Goal: Information Seeking & Learning: Learn about a topic

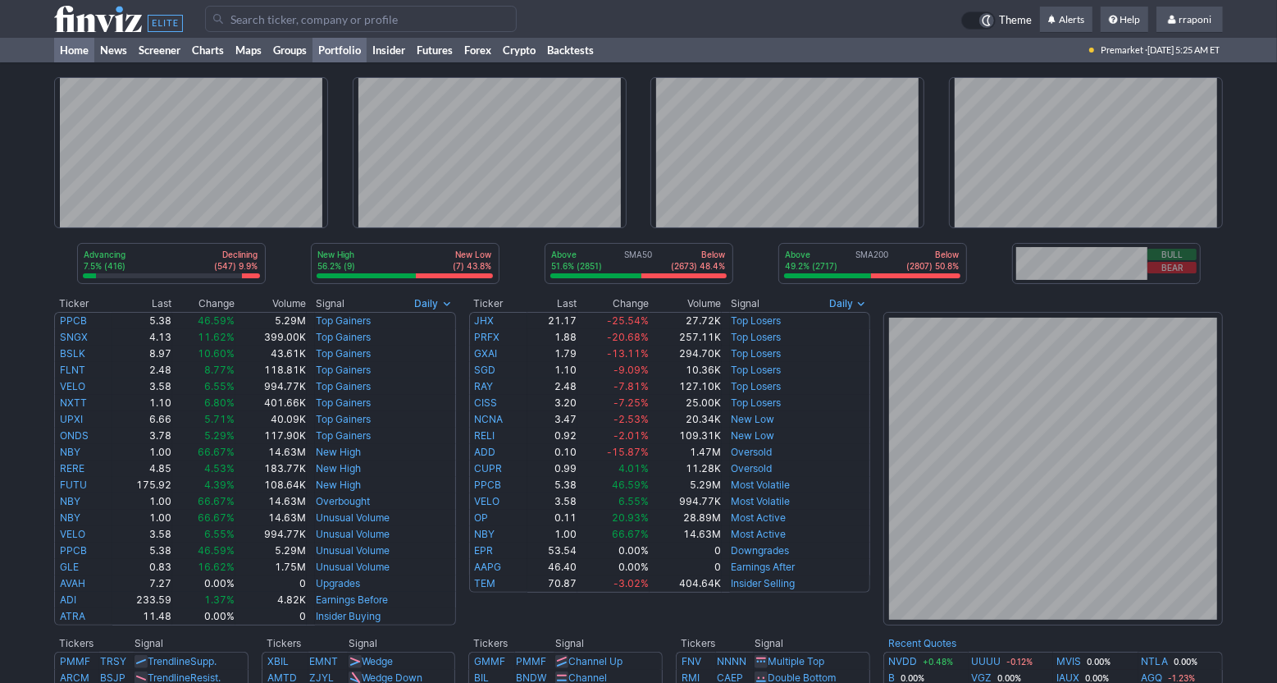
click at [354, 53] on link "Portfolio" at bounding box center [340, 50] width 54 height 25
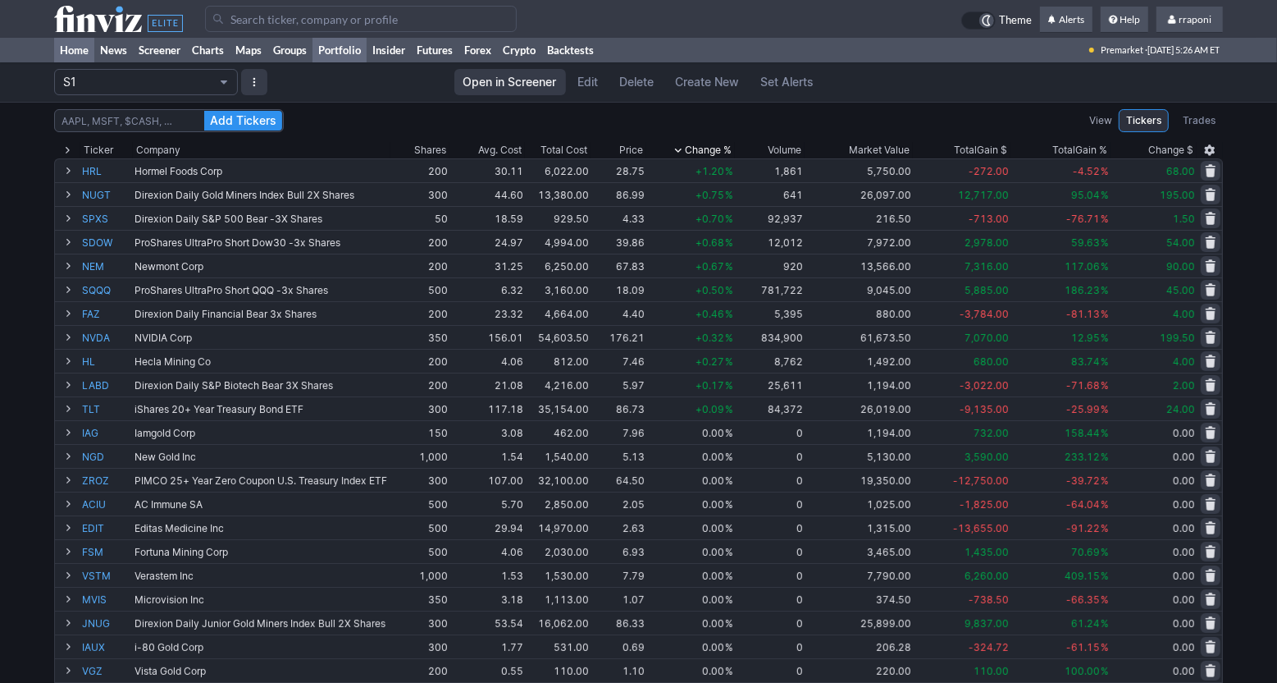
click at [83, 55] on link "Home" at bounding box center [74, 50] width 40 height 25
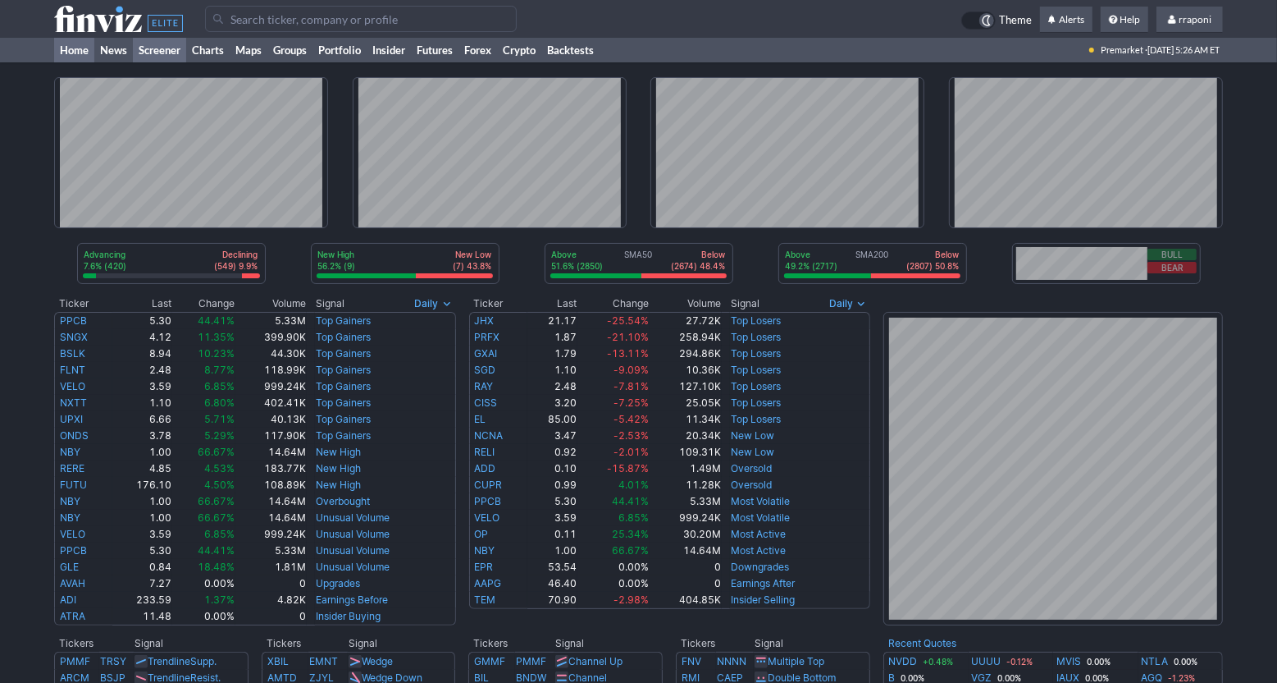
click at [165, 54] on link "Screener" at bounding box center [159, 50] width 53 height 25
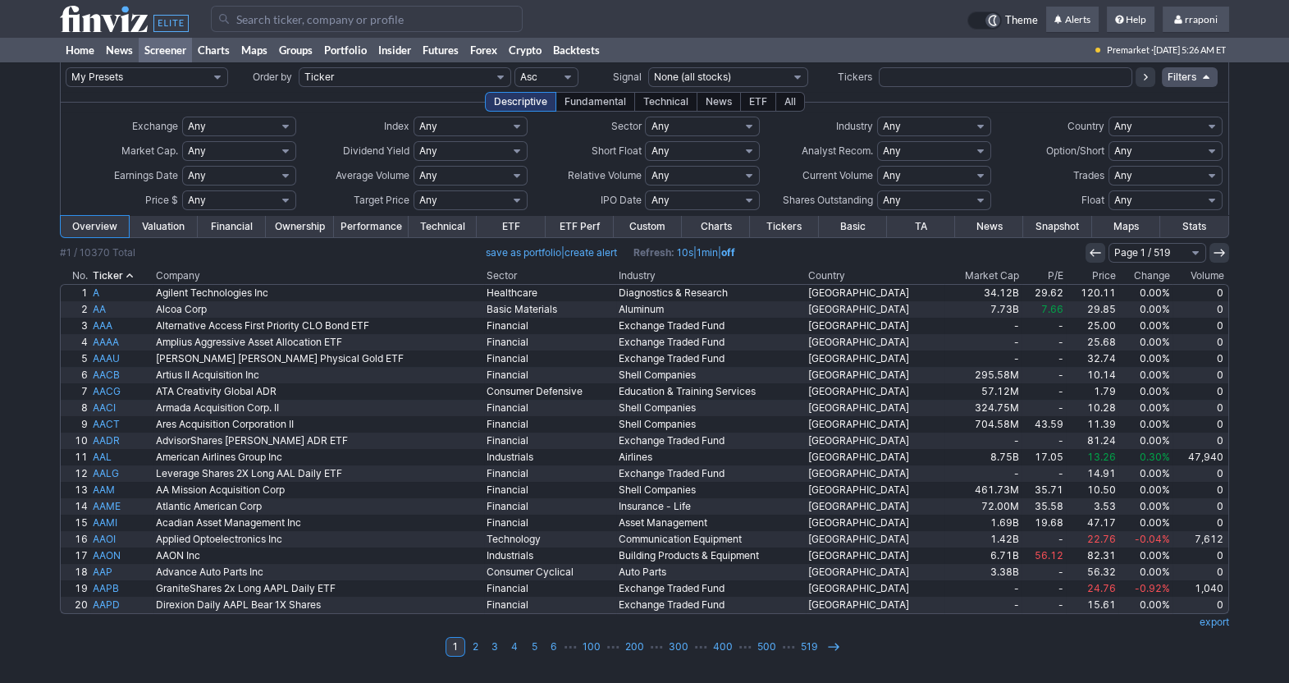
click at [944, 128] on select "Any Stocks only (ex-Funds) Exchange Traded Fund Advertising Agencies Aerospace …" at bounding box center [934, 126] width 114 height 20
select select "gold"
click at [877, 116] on select "Any Stocks only (ex-Funds) Exchange Traded Fund Advertising Agencies Aerospace …" at bounding box center [934, 126] width 114 height 20
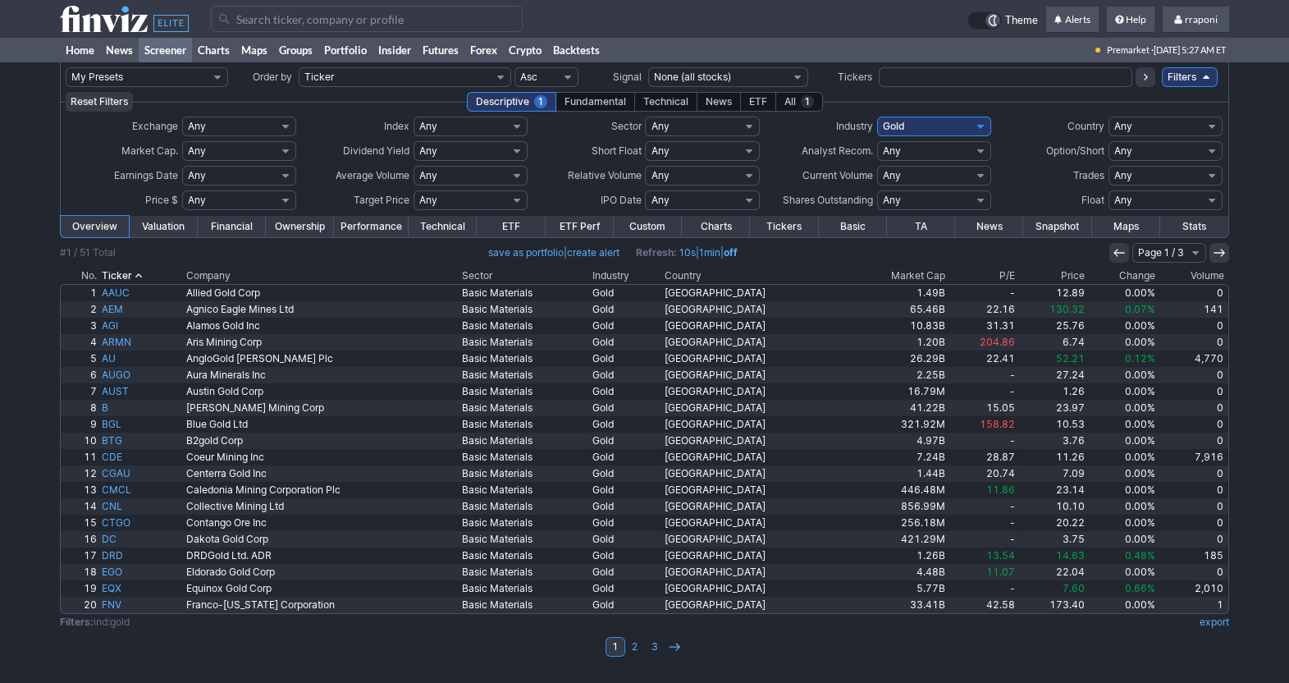
click at [1176, 272] on th "Volume" at bounding box center [1193, 275] width 71 height 16
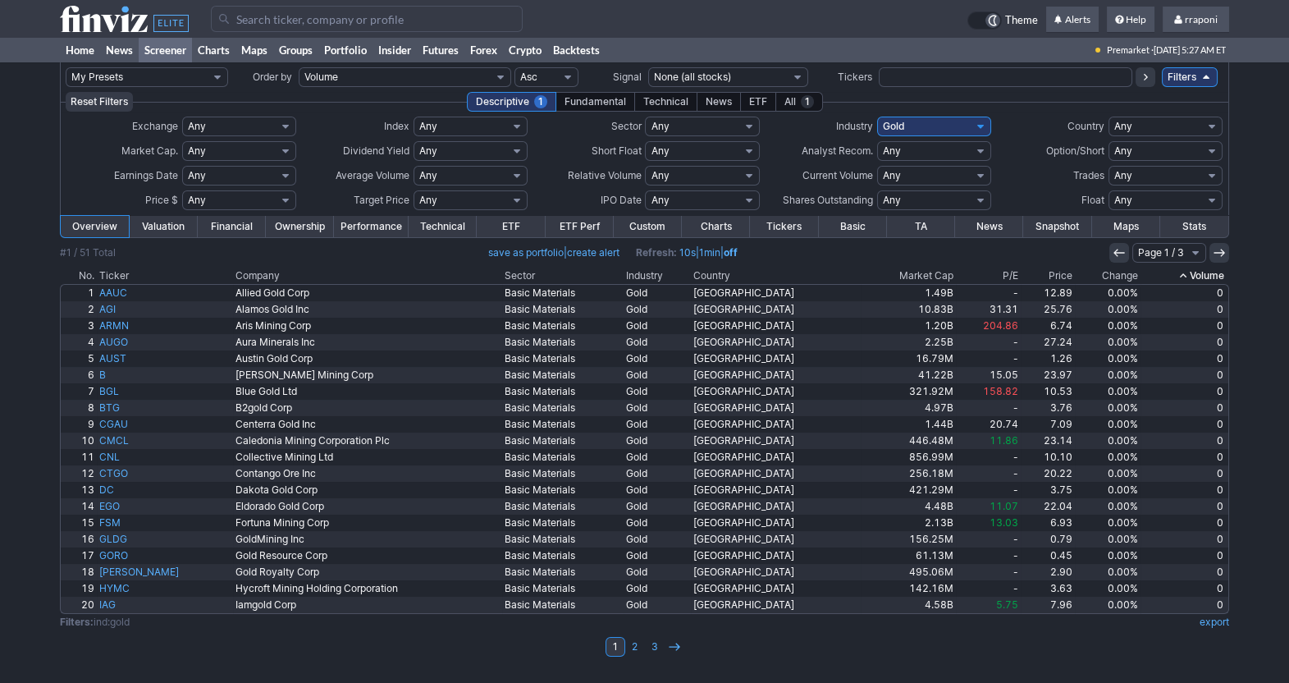
click at [1186, 272] on icon at bounding box center [1182, 275] width 13 height 13
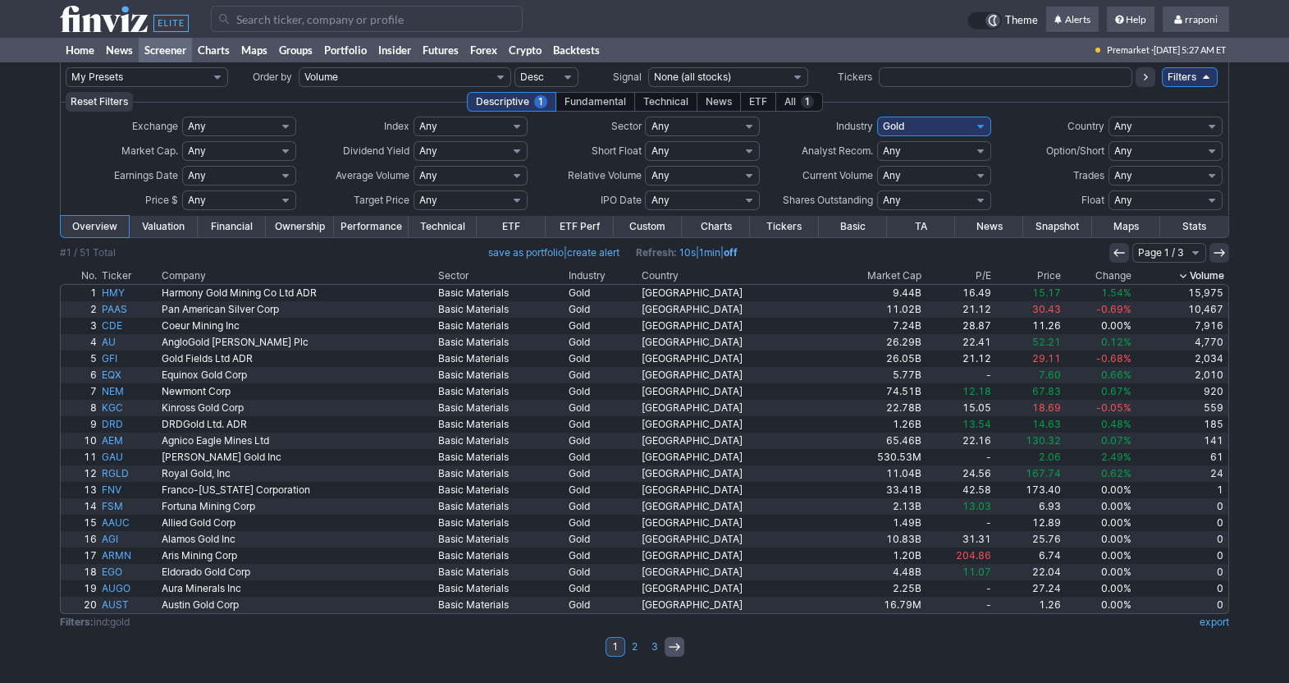
click at [674, 651] on icon at bounding box center [674, 646] width 13 height 13
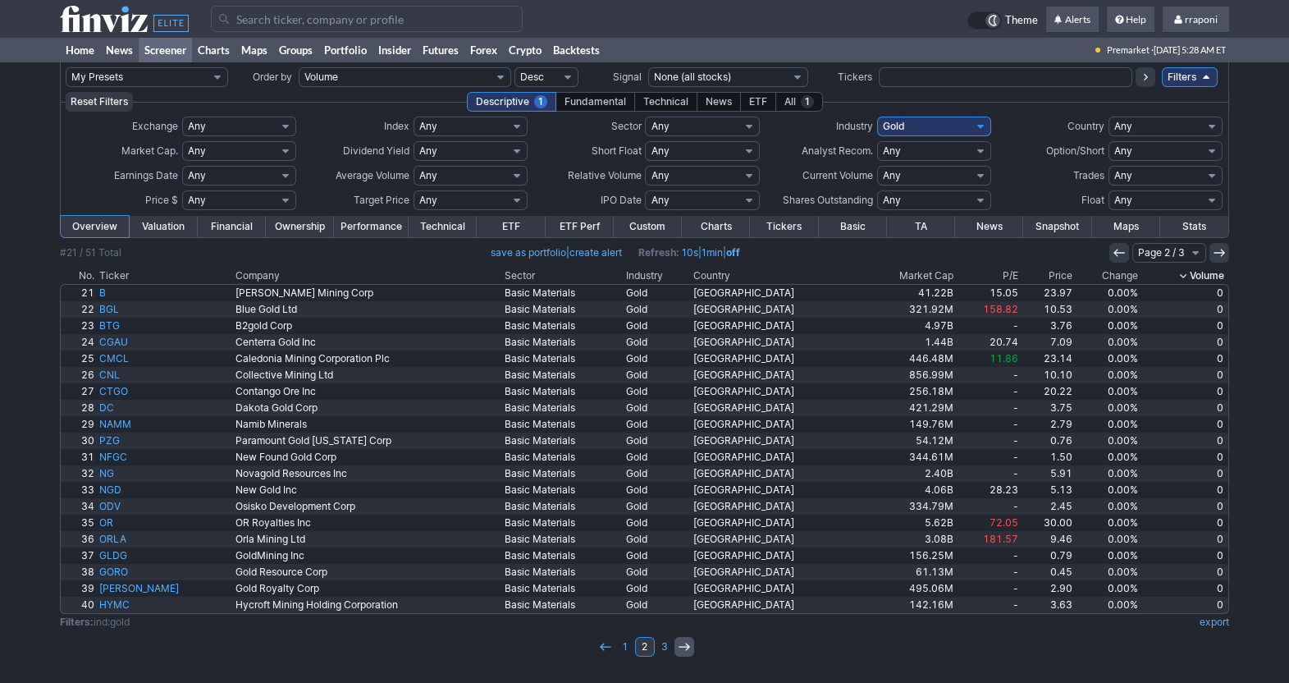
click at [682, 644] on icon at bounding box center [684, 646] width 13 height 13
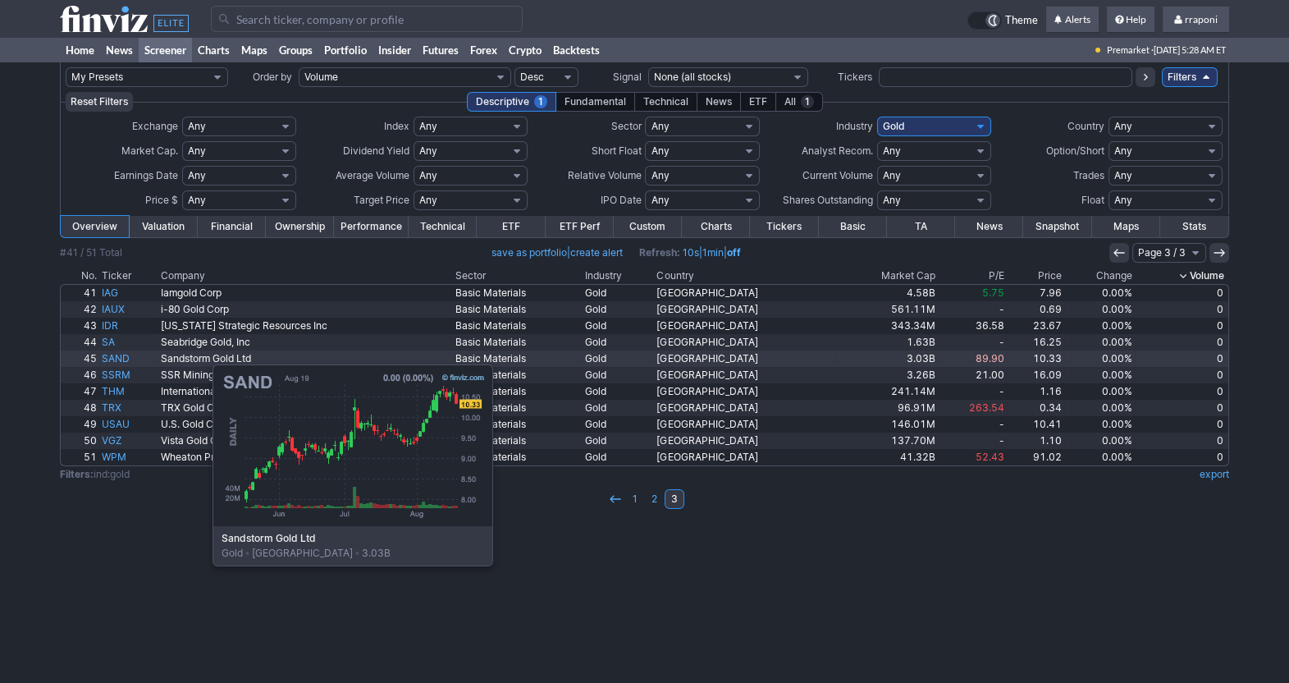
click at [129, 356] on link "SAND" at bounding box center [128, 358] width 59 height 16
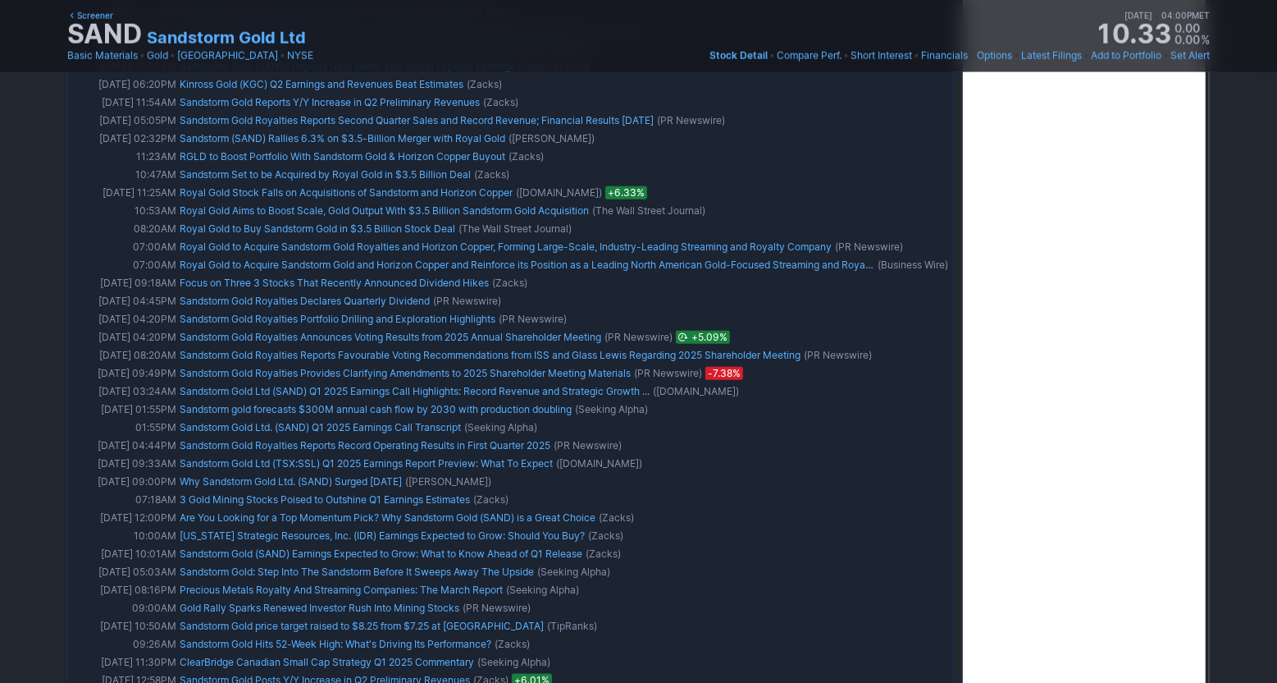
scroll to position [1112, 0]
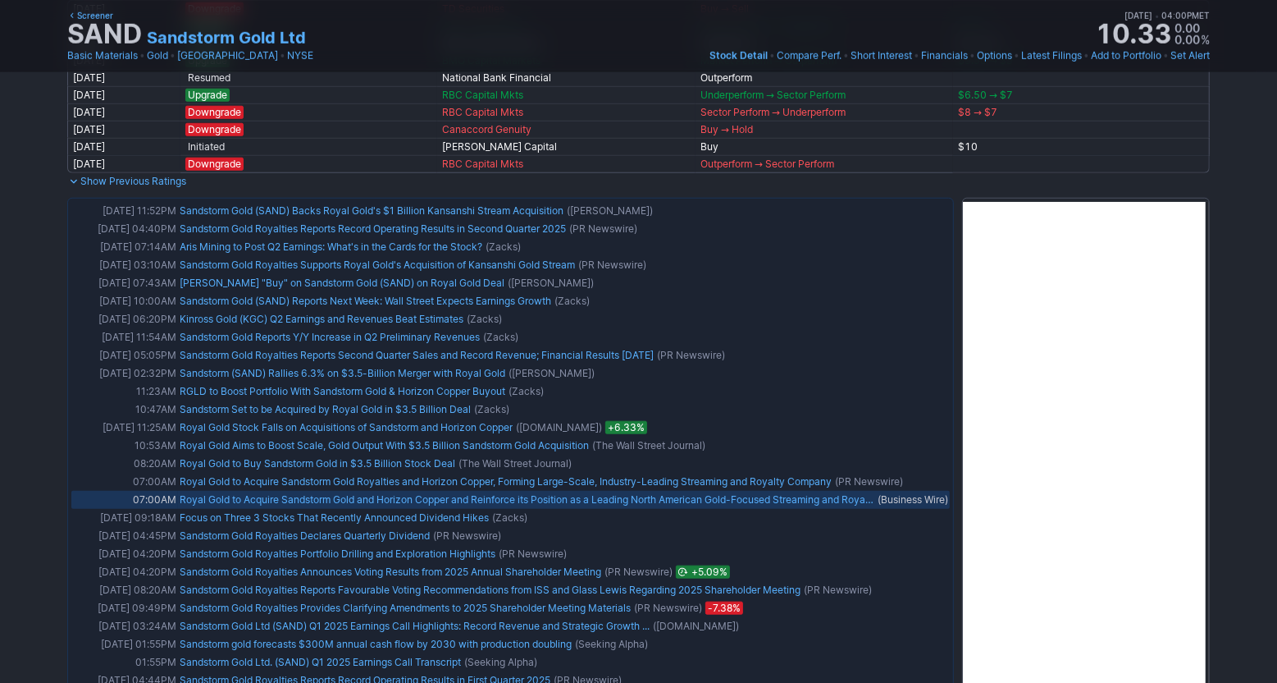
click at [797, 505] on link "Royal Gold to Acquire Sandstorm Gold and Horizon Copper and Reinforce its Posit…" at bounding box center [552, 499] width 744 height 12
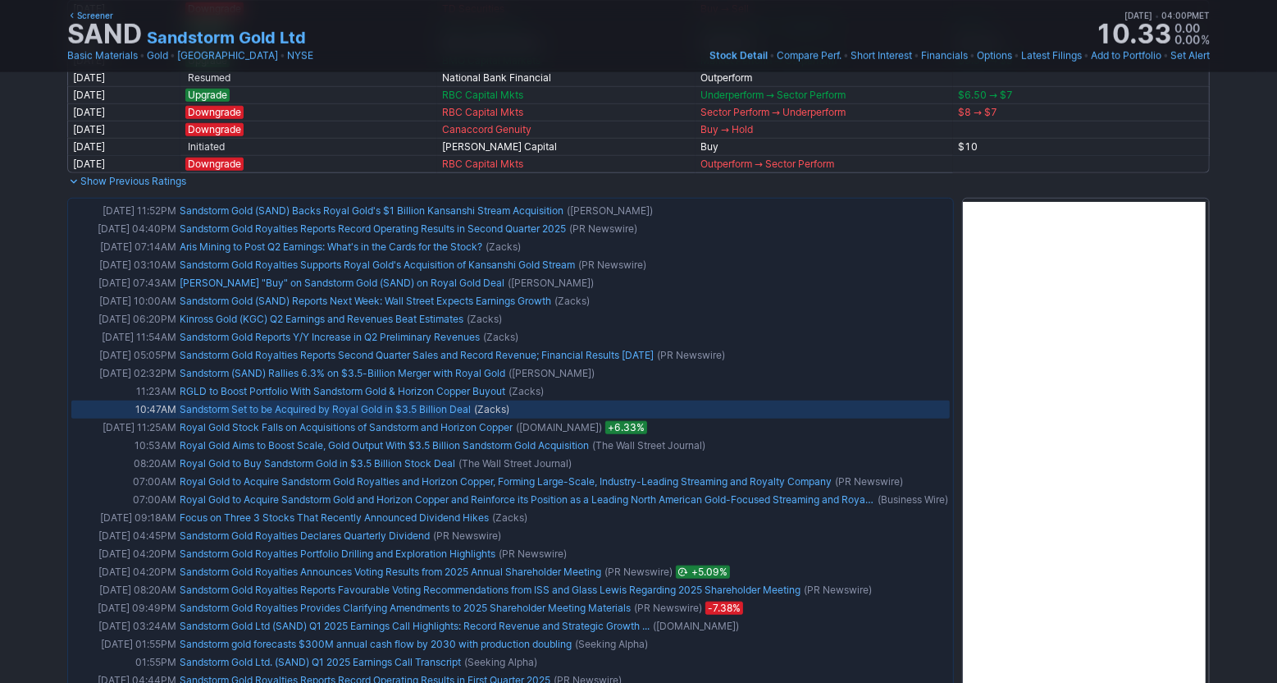
click at [352, 415] on link "Sandstorm Set to be Acquired by Royal Gold in $3.5 Billion Deal" at bounding box center [325, 409] width 291 height 12
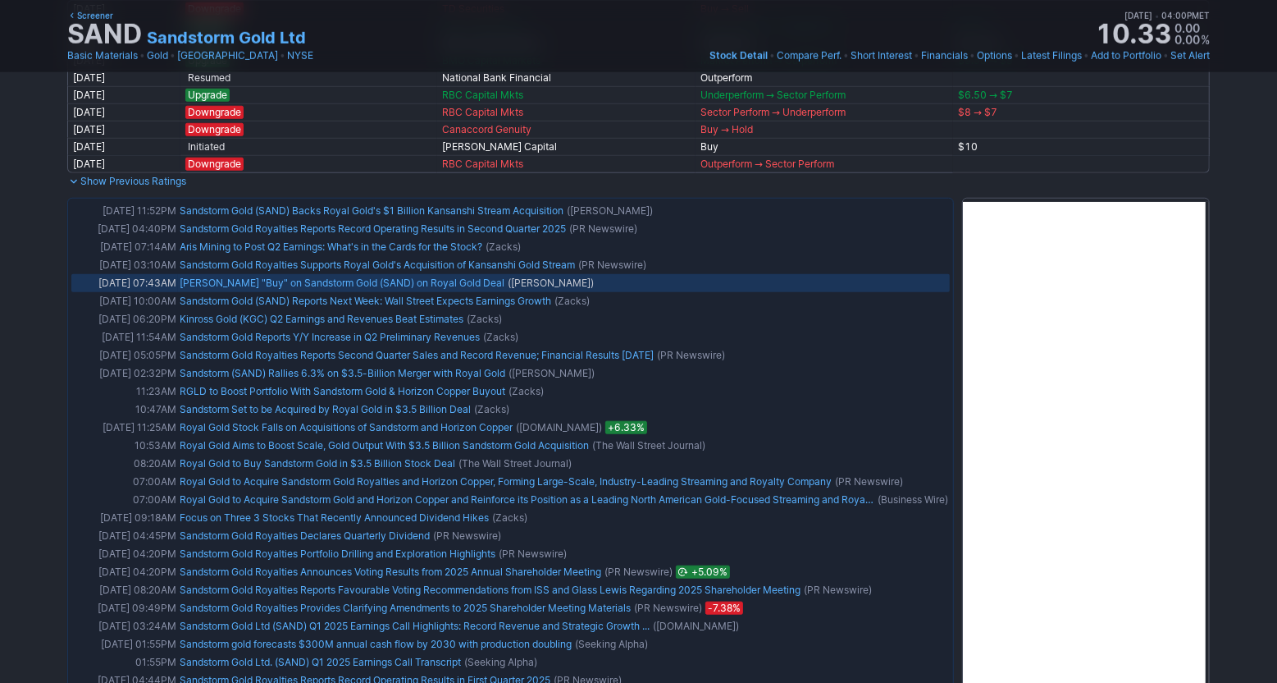
click at [505, 289] on link "H.C. Wainwright Reaffirms "Buy" on Sandstorm Gold (SAND) on Royal Gold Deal" at bounding box center [342, 282] width 325 height 12
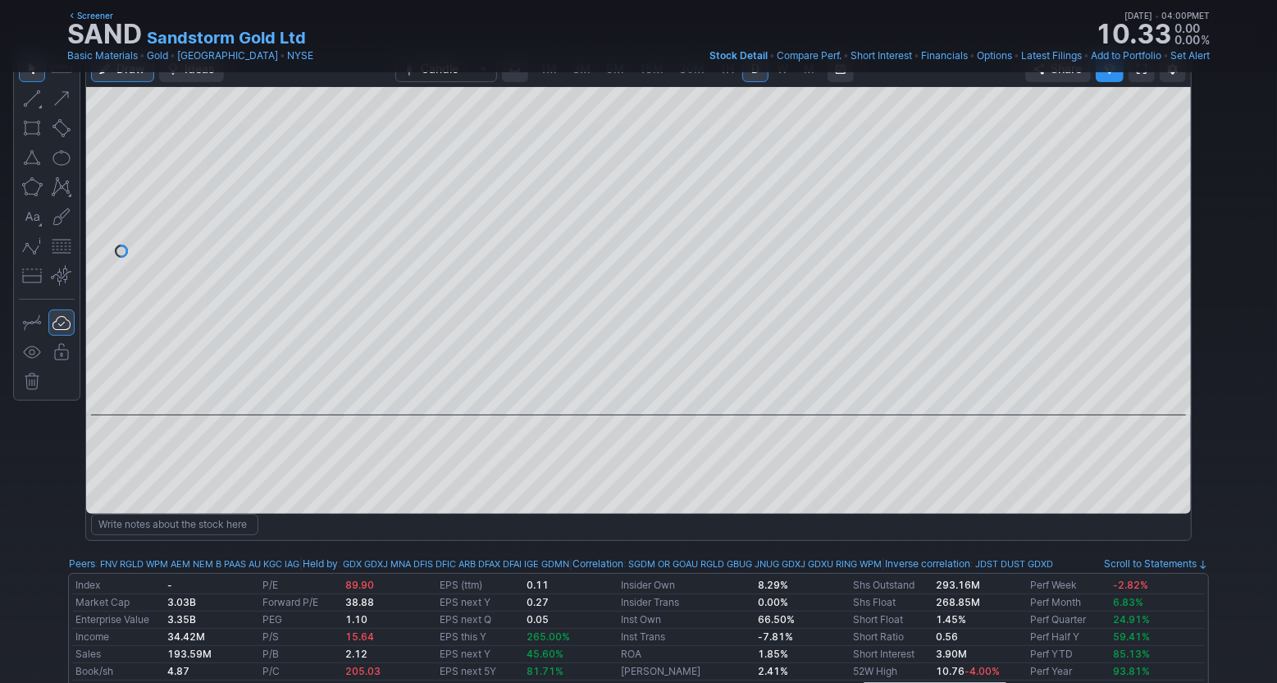
scroll to position [0, 0]
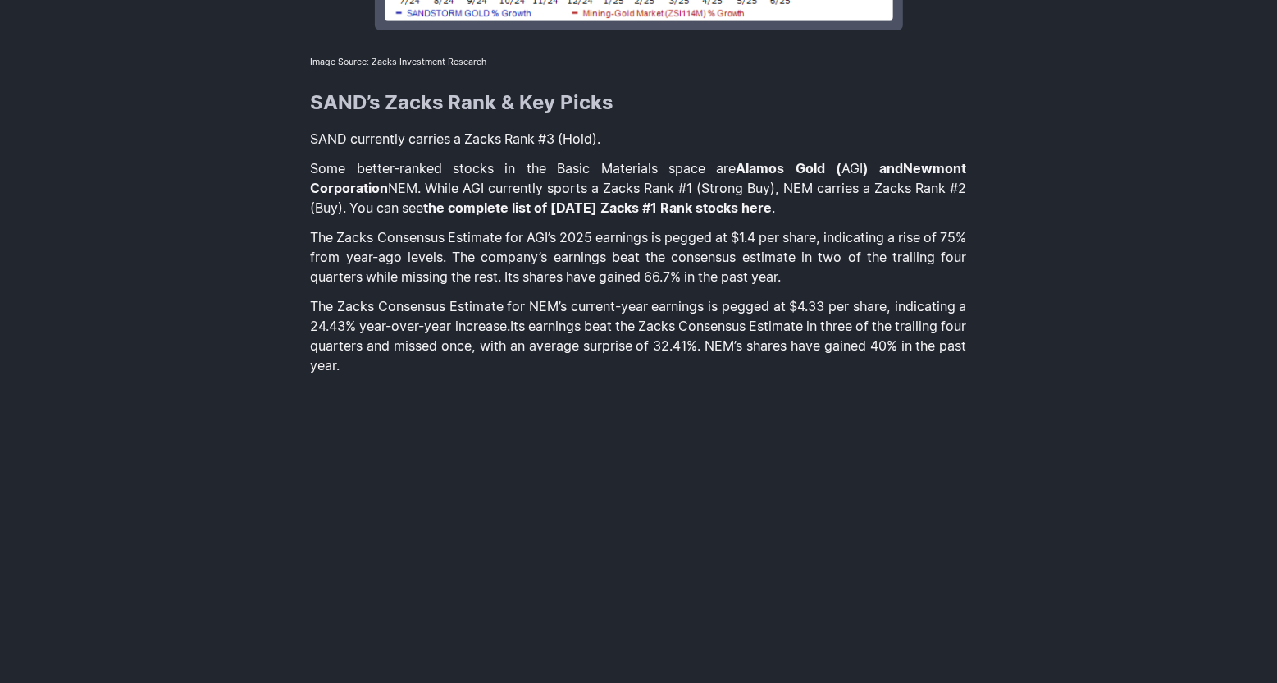
scroll to position [1407, 0]
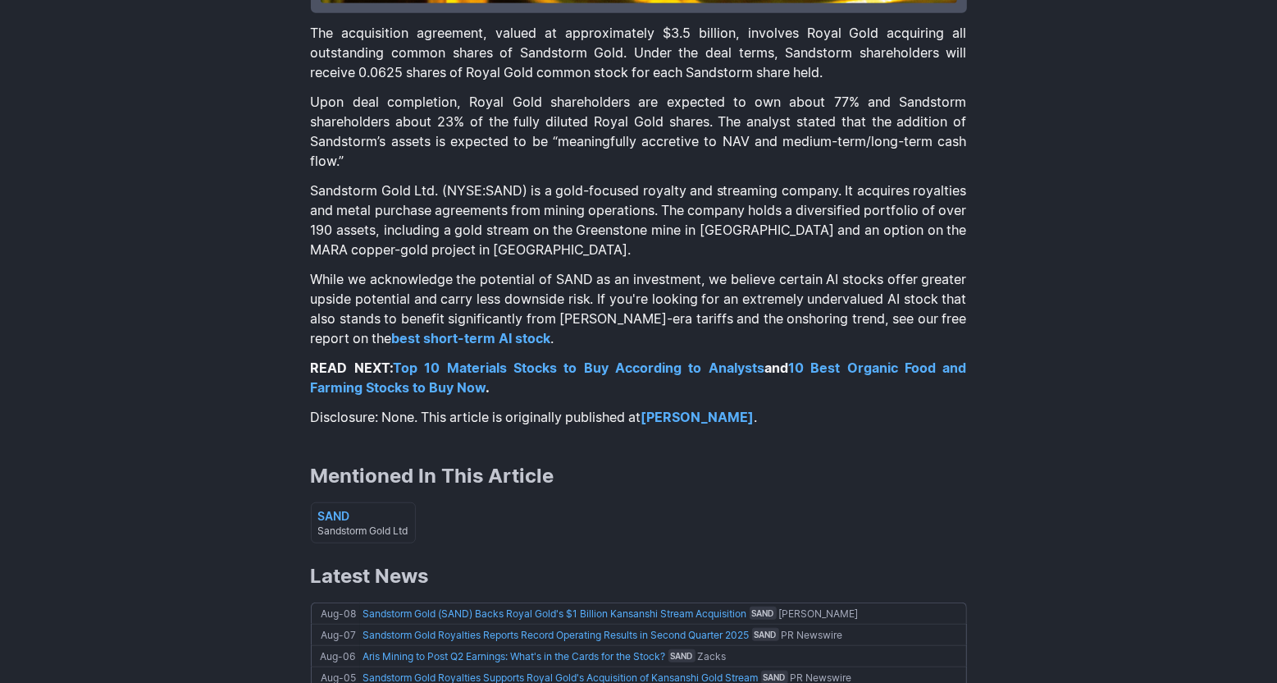
scroll to position [655, 0]
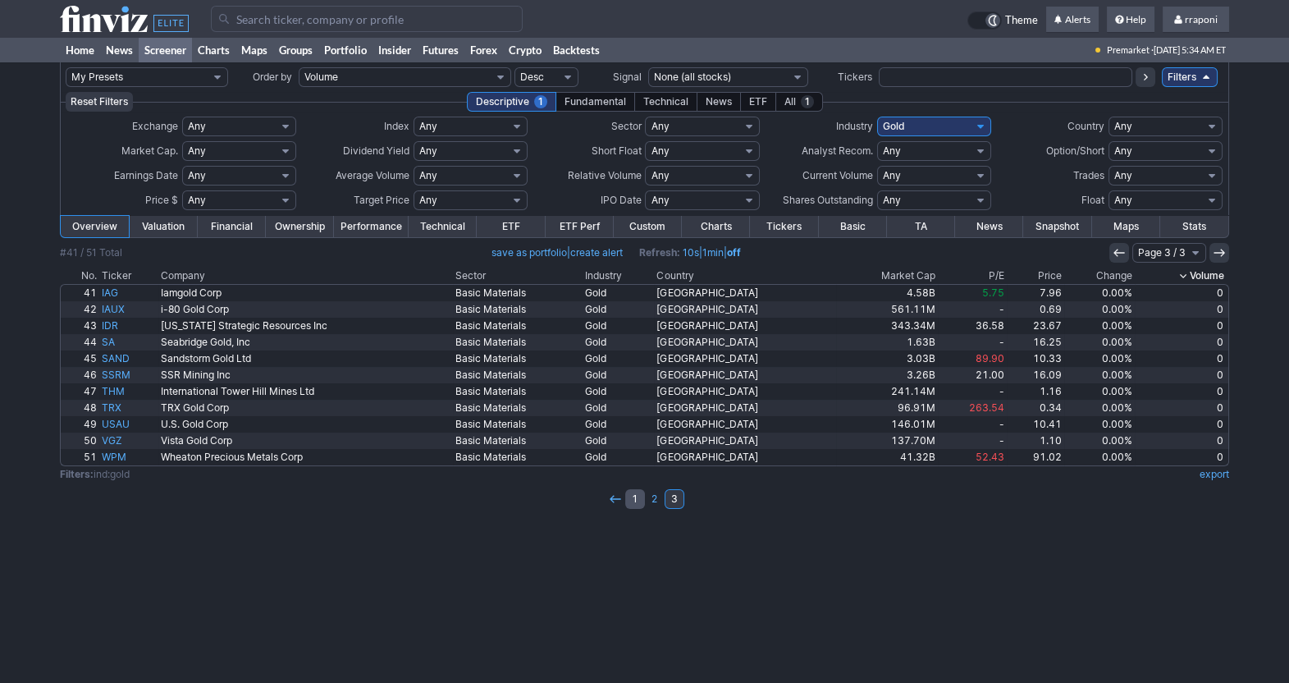
click at [628, 501] on link "1" at bounding box center [635, 499] width 20 height 20
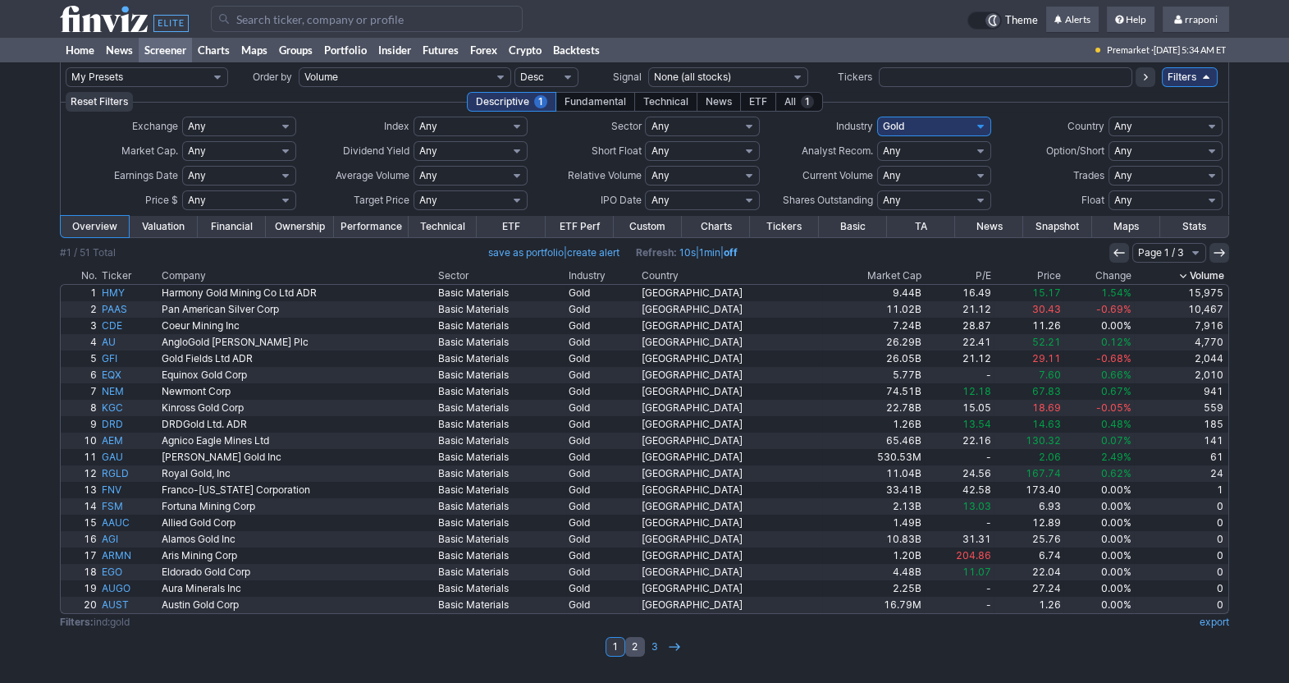
click at [635, 649] on link "2" at bounding box center [635, 647] width 20 height 20
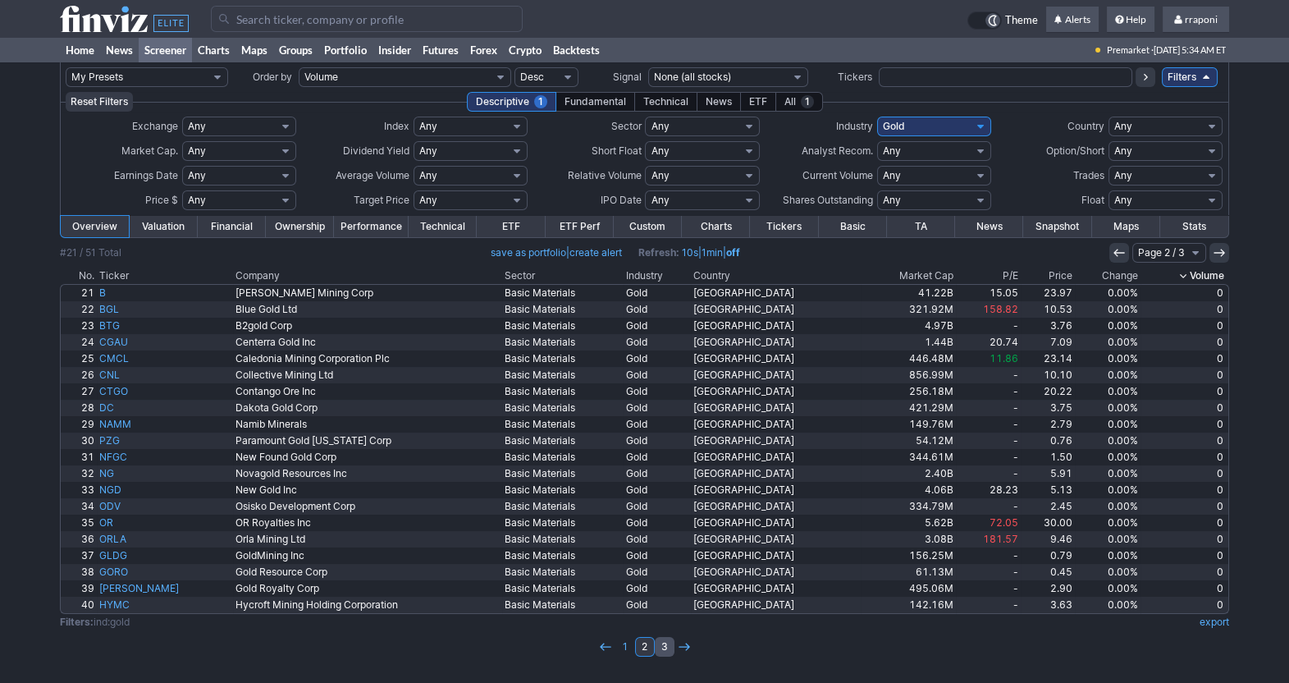
click at [667, 644] on link "3" at bounding box center [665, 647] width 20 height 20
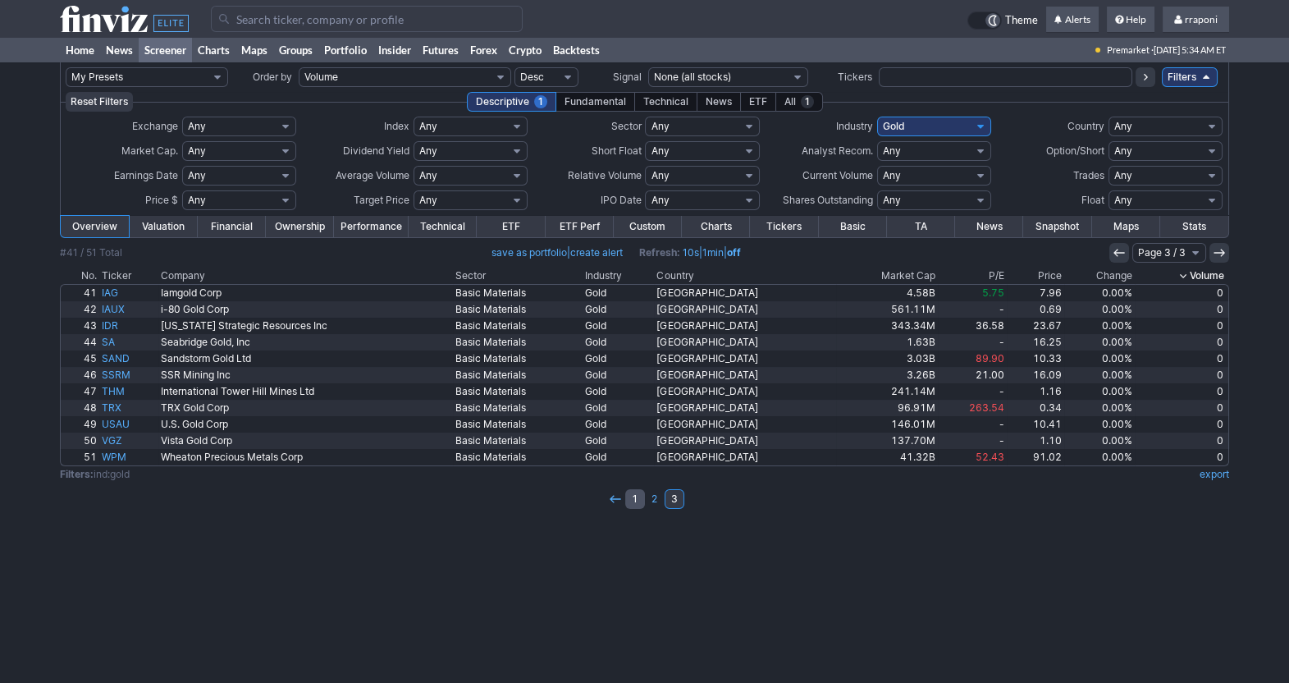
click at [634, 504] on link "1" at bounding box center [635, 499] width 20 height 20
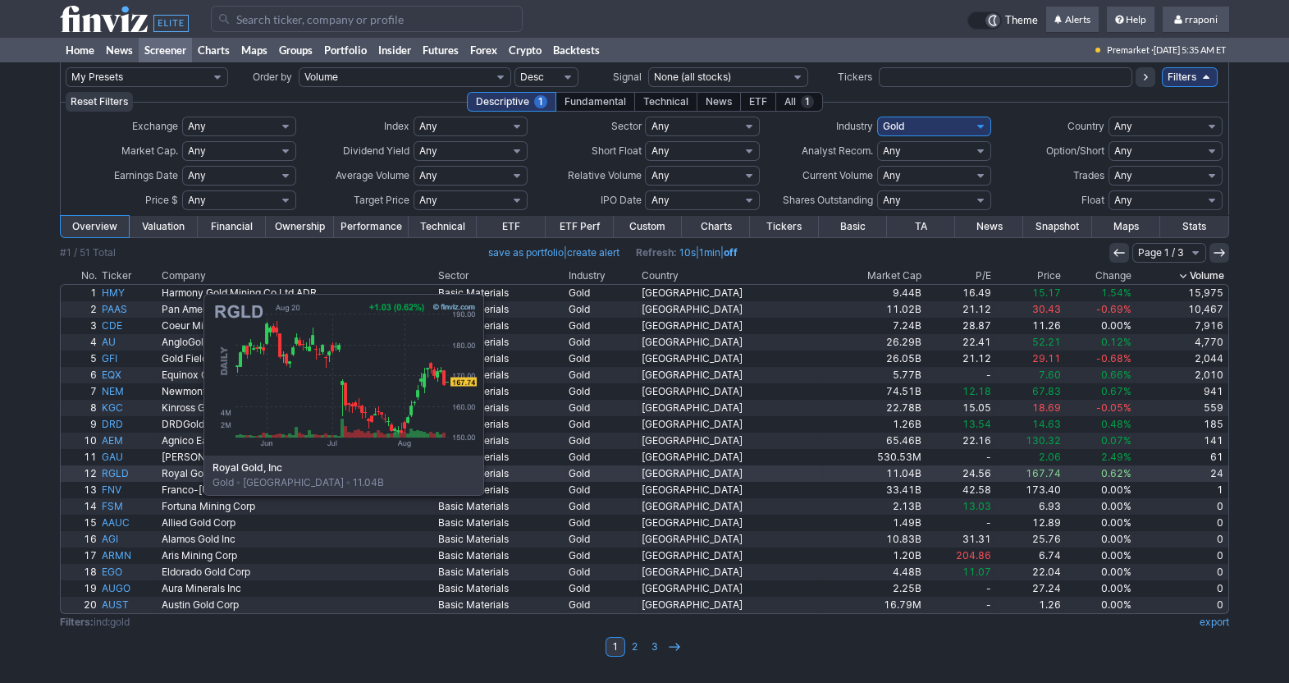
click at [121, 474] on link "RGLD" at bounding box center [129, 473] width 60 height 16
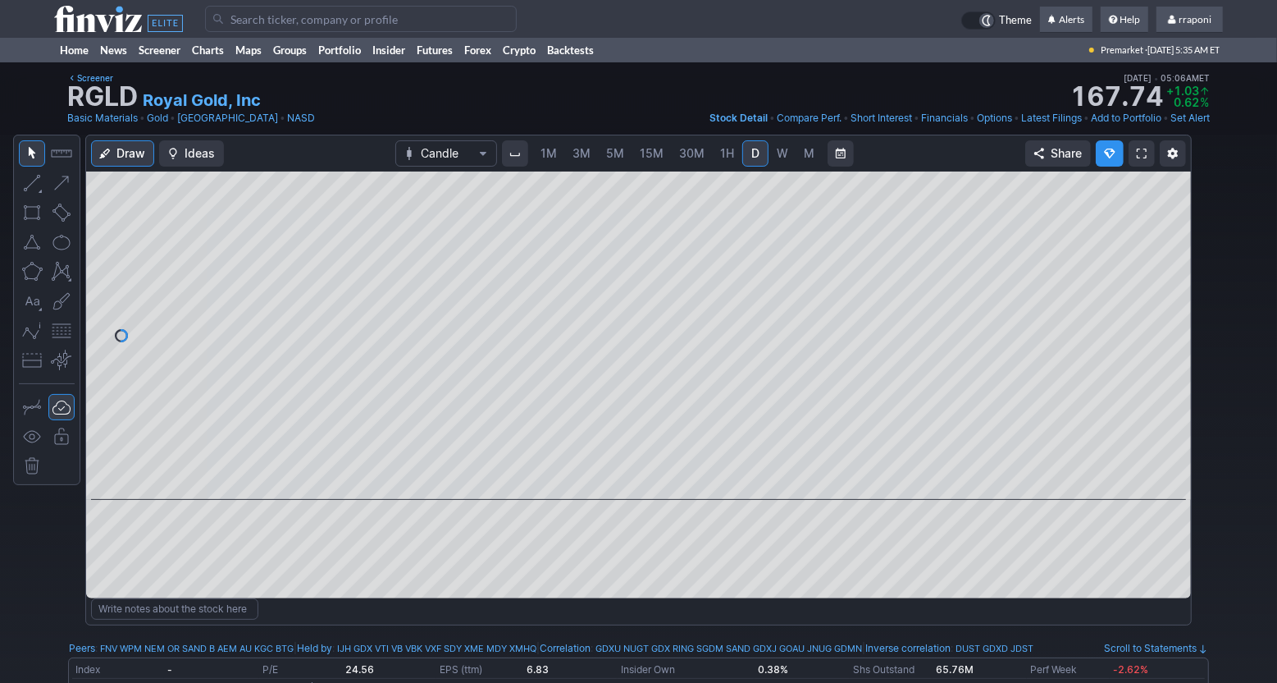
click at [781, 166] on link "W" at bounding box center [783, 153] width 26 height 26
click at [797, 160] on link "M" at bounding box center [810, 153] width 26 height 26
click at [624, 483] on button at bounding box center [623, 477] width 23 height 20
click at [342, 56] on link "Portfolio" at bounding box center [340, 50] width 54 height 25
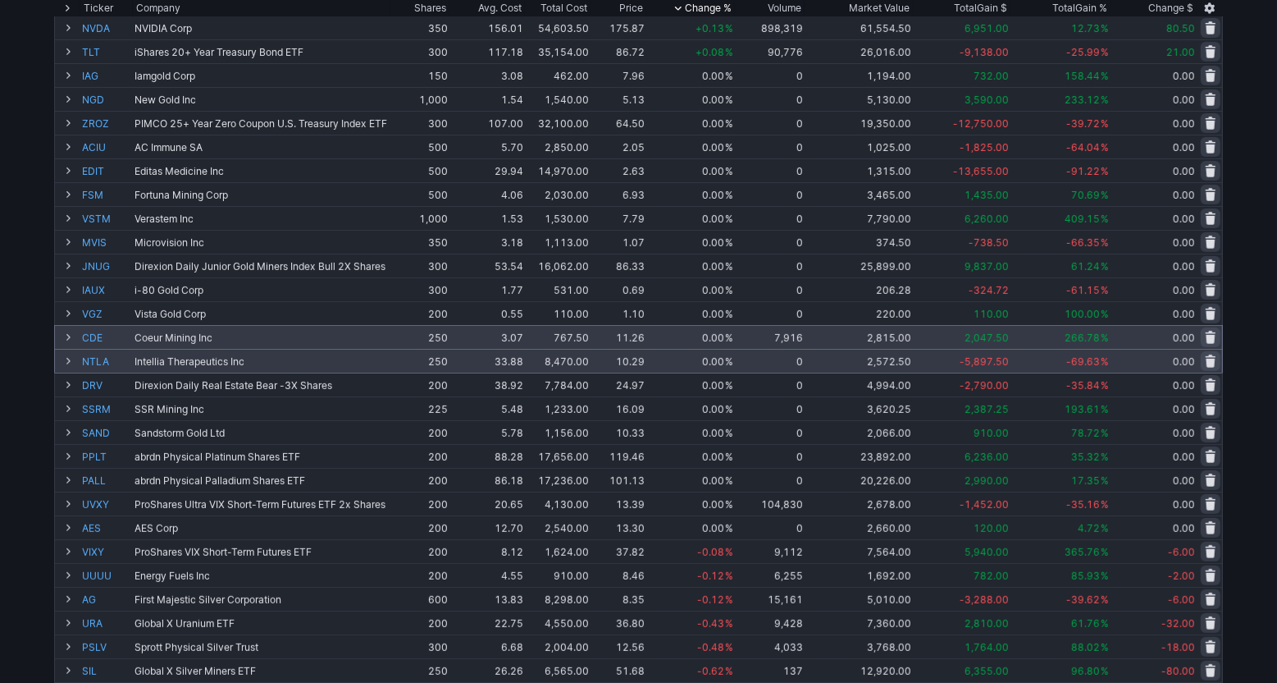
scroll to position [493, 0]
